Goal: Task Accomplishment & Management: Use online tool/utility

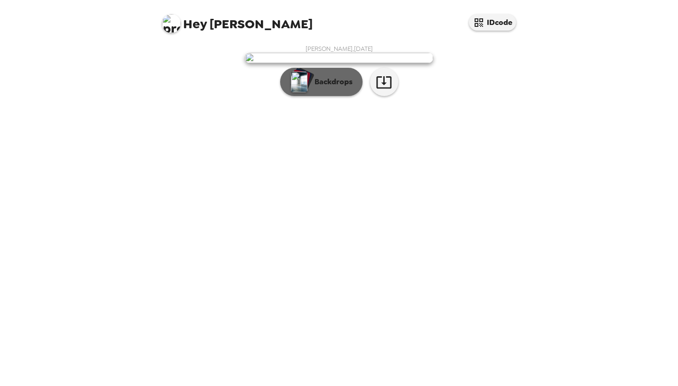
click at [321, 88] on p "Backdrops" at bounding box center [331, 81] width 43 height 11
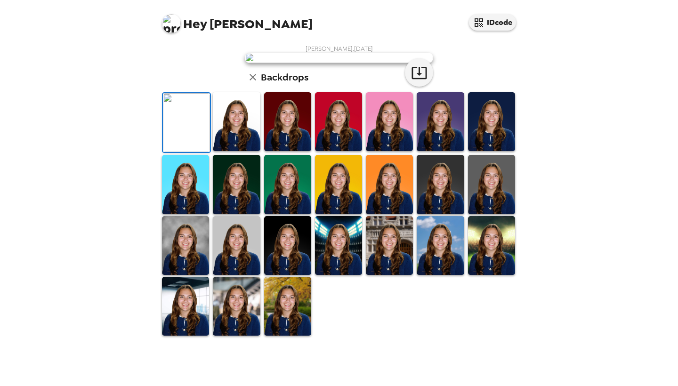
click at [240, 151] on img at bounding box center [236, 121] width 47 height 59
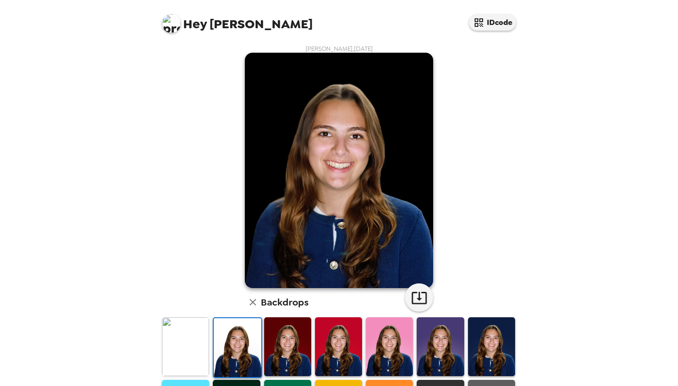
click at [240, 344] on img at bounding box center [237, 347] width 47 height 59
